Goal: Information Seeking & Learning: Learn about a topic

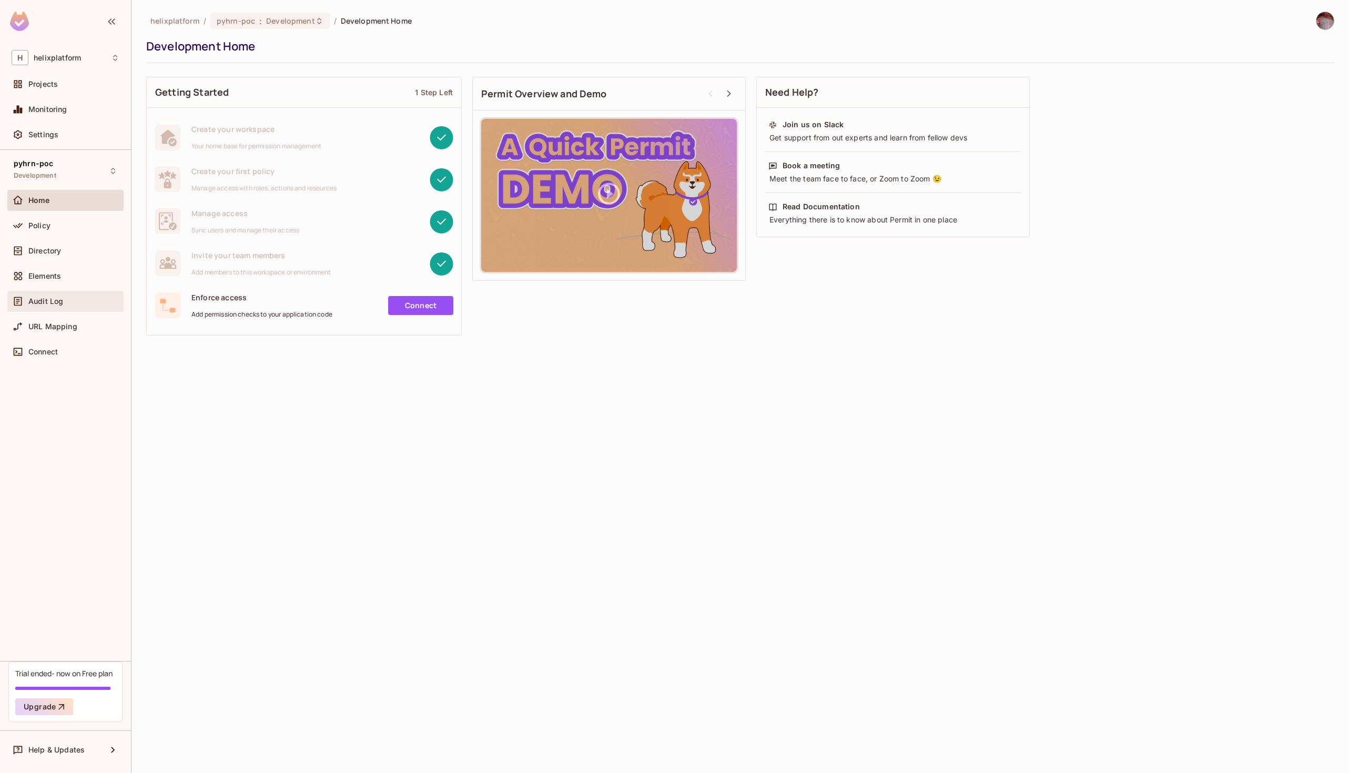
click at [35, 303] on span "Audit Log" at bounding box center [45, 301] width 35 height 8
